Goal: Obtain resource: Obtain resource

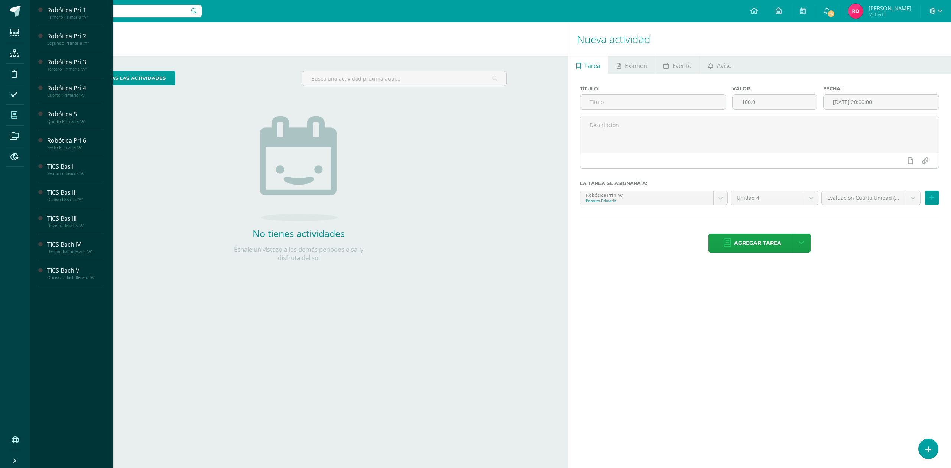
click at [9, 115] on span at bounding box center [14, 115] width 17 height 17
click at [77, 8] on div "RobótIca Pri 1" at bounding box center [75, 10] width 56 height 9
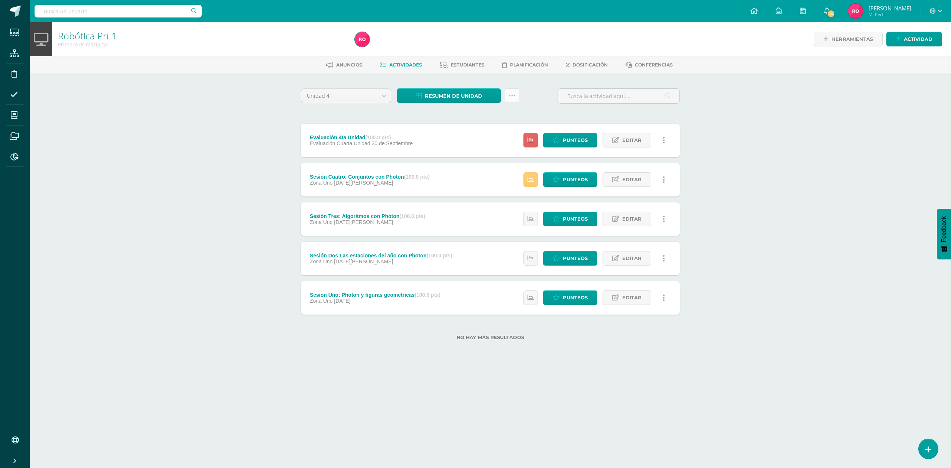
click at [511, 98] on link at bounding box center [512, 95] width 14 height 14
click at [391, 111] on div "Unidad 4 Unidad 1 Unidad 2 Unidad 3 Unidad 4 Resumen de unidad Descargar como H…" at bounding box center [490, 218] width 385 height 261
drag, startPoint x: 516, startPoint y: 94, endPoint x: 514, endPoint y: 101, distance: 7.4
click at [516, 94] on link at bounding box center [512, 95] width 14 height 14
click at [486, 120] on link "Subir actividades en masa" at bounding box center [494, 119] width 82 height 18
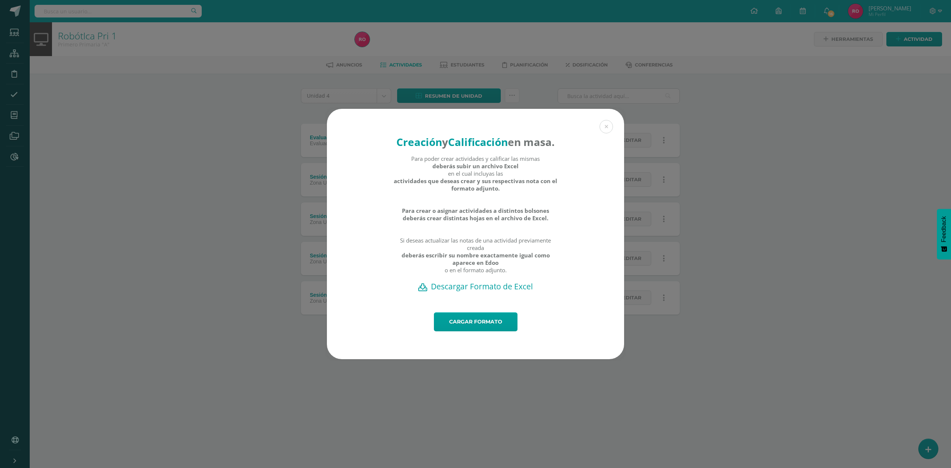
click at [473, 292] on h2 "Descargar Formato de Excel" at bounding box center [475, 286] width 271 height 10
drag, startPoint x: 259, startPoint y: 240, endPoint x: 342, endPoint y: 145, distance: 125.9
click at [259, 240] on div "Creación y Calificación en masa. Para poder crear actividades y calificar las m…" at bounding box center [475, 234] width 945 height 250
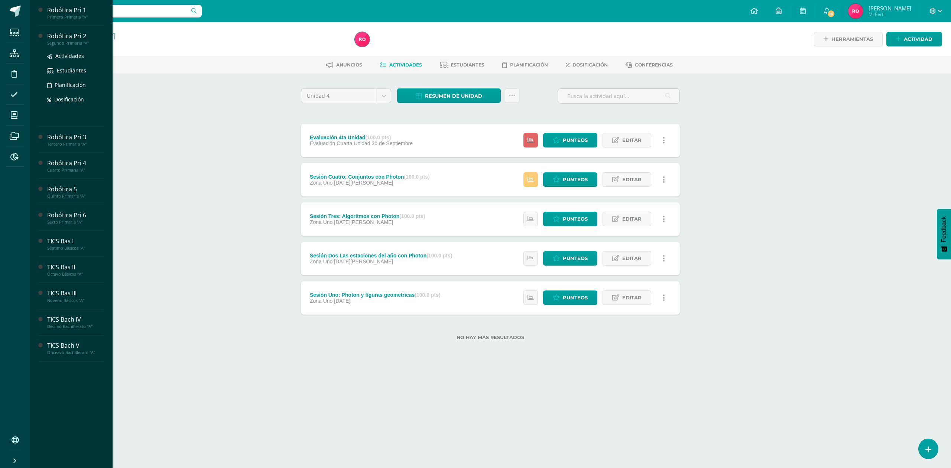
click at [64, 39] on div "Robótica Pri 2" at bounding box center [75, 36] width 56 height 9
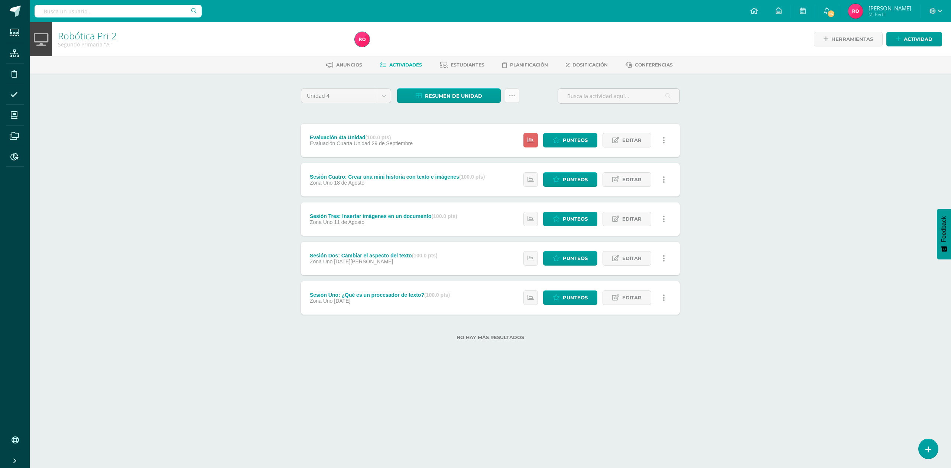
click at [512, 98] on link at bounding box center [512, 95] width 14 height 14
click at [482, 119] on link "Subir actividades en masa" at bounding box center [494, 119] width 82 height 18
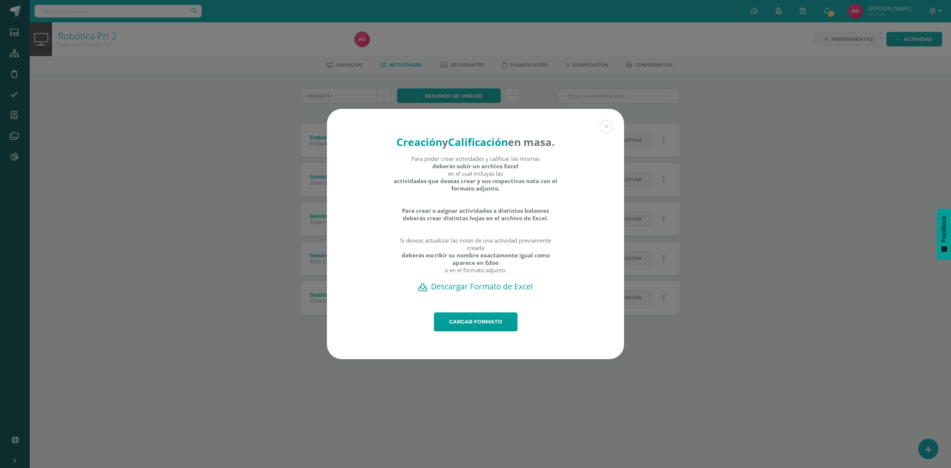
click at [472, 292] on h2 "Descargar Formato de Excel" at bounding box center [475, 286] width 271 height 10
click at [265, 190] on div "Creación y Calificación en masa. Para poder crear actividades y calificar las m…" at bounding box center [475, 234] width 945 height 250
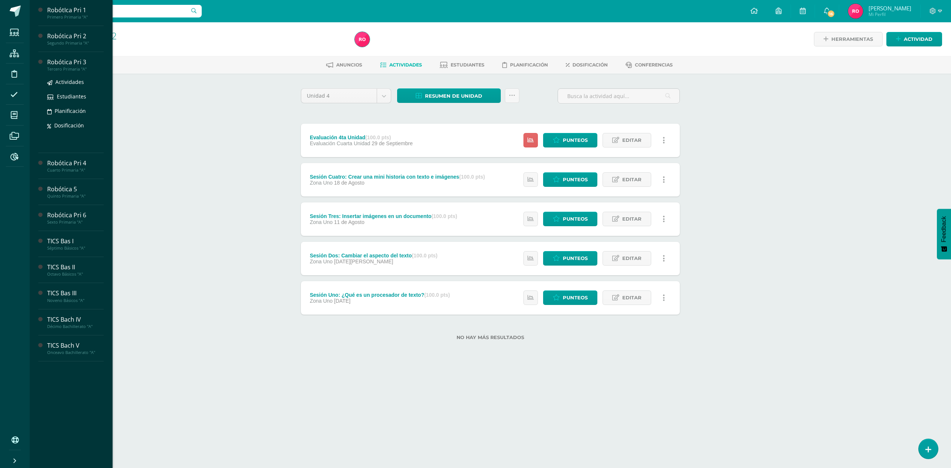
click at [57, 63] on div "Robótica Pri 3" at bounding box center [75, 62] width 56 height 9
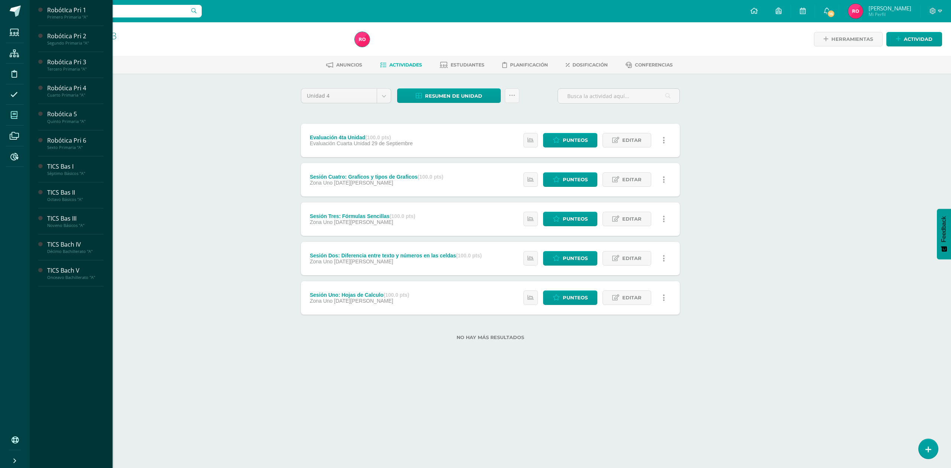
click at [19, 113] on span at bounding box center [14, 115] width 17 height 17
click at [84, 64] on div "Robótica Pri 3" at bounding box center [75, 62] width 56 height 9
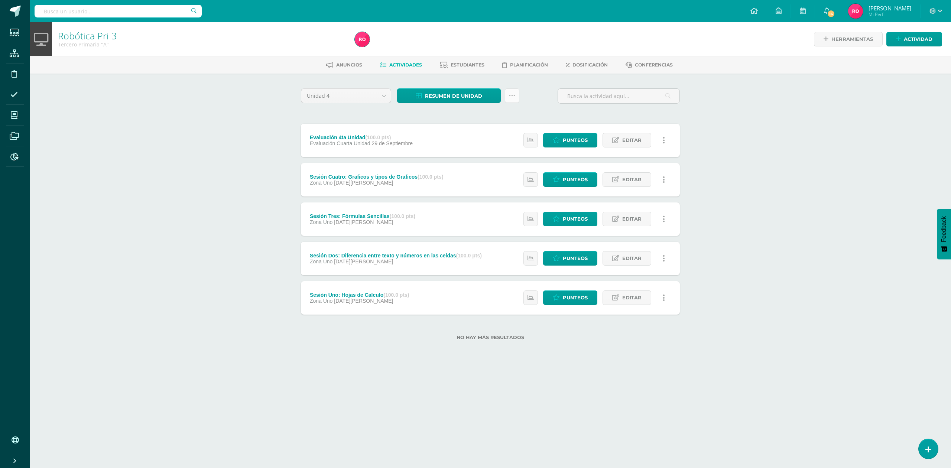
click at [511, 94] on icon at bounding box center [512, 96] width 6 height 6
click at [489, 115] on link "Subir actividades en masa" at bounding box center [494, 119] width 82 height 18
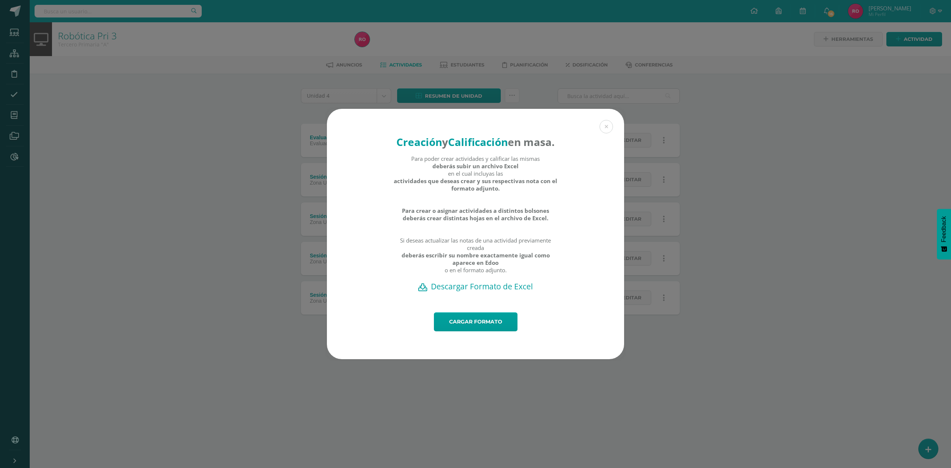
click at [456, 291] on h2 "Descargar Formato de Excel" at bounding box center [475, 286] width 271 height 10
click at [258, 242] on div "Creación y Calificación en masa. Para poder crear actividades y calificar las m…" at bounding box center [475, 234] width 945 height 250
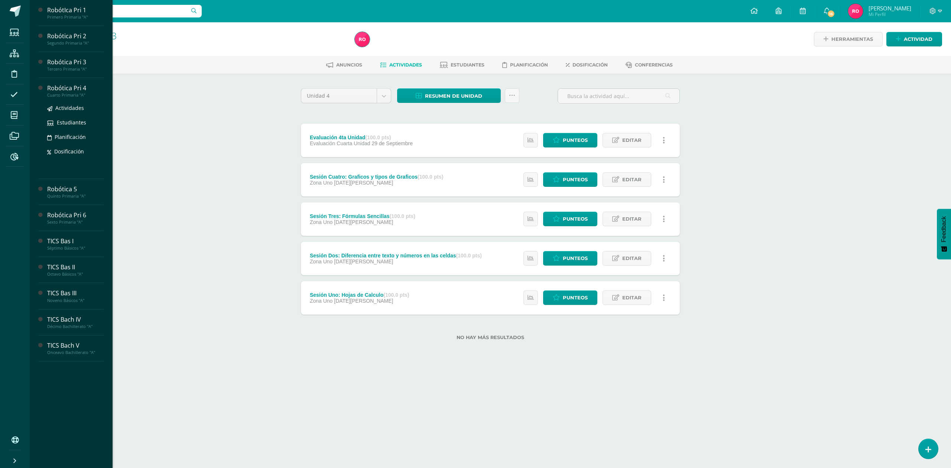
click at [72, 89] on div "Robótica Pri 4" at bounding box center [75, 88] width 56 height 9
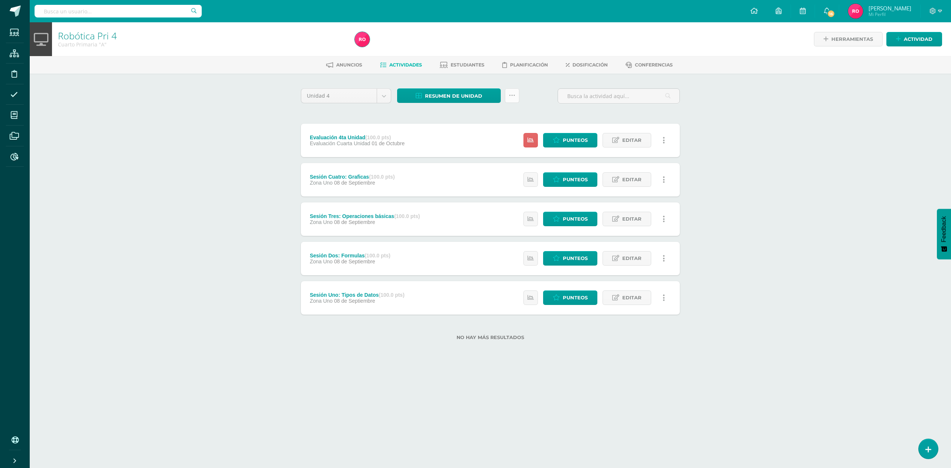
click at [515, 98] on link at bounding box center [512, 95] width 14 height 14
click at [481, 115] on link "Subir actividades en masa" at bounding box center [494, 119] width 82 height 18
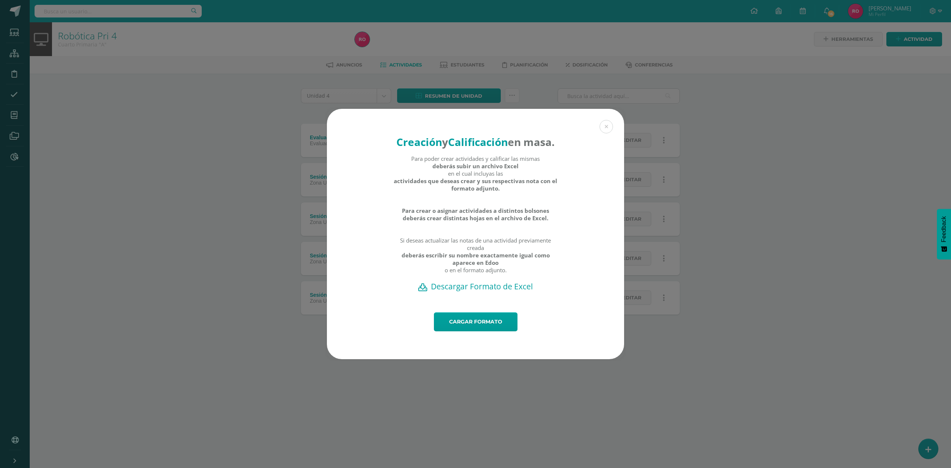
click at [452, 292] on h2 "Descargar Formato de Excel" at bounding box center [475, 286] width 271 height 10
